Goal: Find specific page/section: Find specific page/section

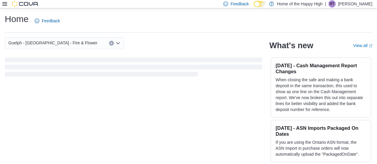
click at [3, 4] on icon at bounding box center [4, 4] width 5 height 4
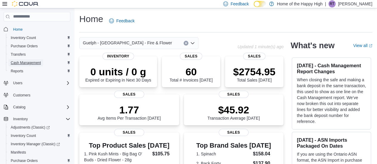
click at [25, 64] on span "Cash Management" at bounding box center [26, 63] width 30 height 5
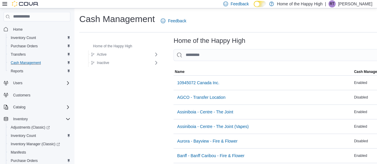
click at [193, 55] on input "This is a search bar. As you type, the results lower in the page will automatic…" at bounding box center [301, 55] width 255 height 12
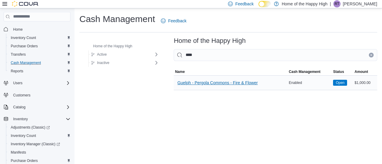
type input "****"
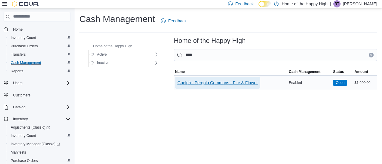
click at [194, 81] on span "Guelph - Pergola Commons - Fire & Flower" at bounding box center [217, 83] width 80 height 6
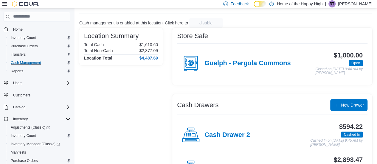
scroll to position [59, 0]
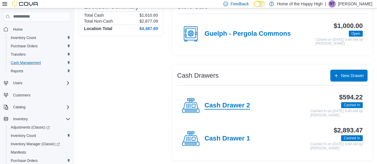
click at [231, 106] on h4 "Cash Drawer 2" at bounding box center [228, 106] width 46 height 8
